Goal: Task Accomplishment & Management: Complete application form

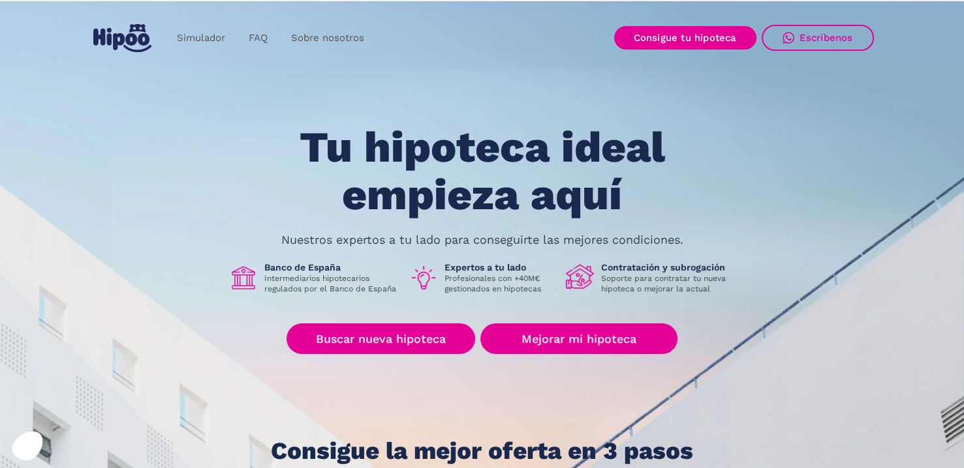
click at [410, 357] on div "Tu hipoteca ideal empieza aquí Nuestros expertos a tu lado para conseguirte las…" at bounding box center [482, 294] width 783 height 341
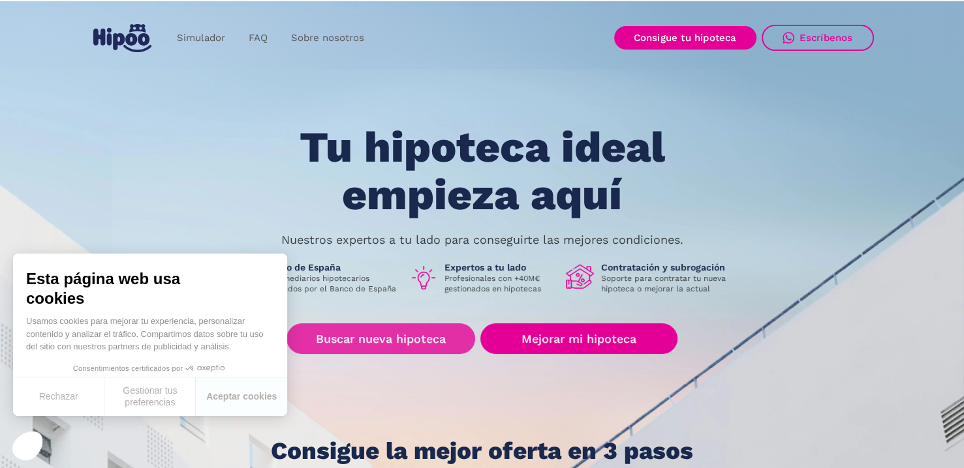
click at [337, 337] on link "Buscar nueva hipoteca" at bounding box center [380, 339] width 189 height 31
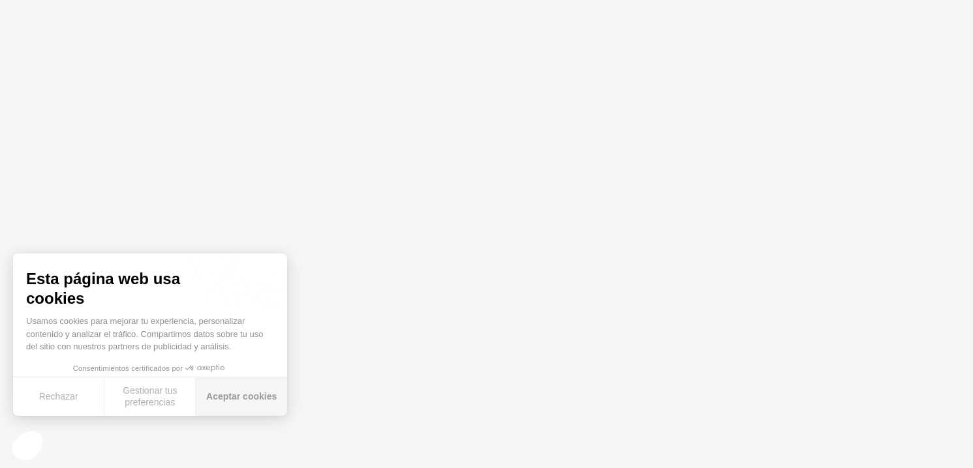
click at [254, 395] on button "Aceptar cookies" at bounding box center [241, 397] width 91 height 38
